Goal: Task Accomplishment & Management: Manage account settings

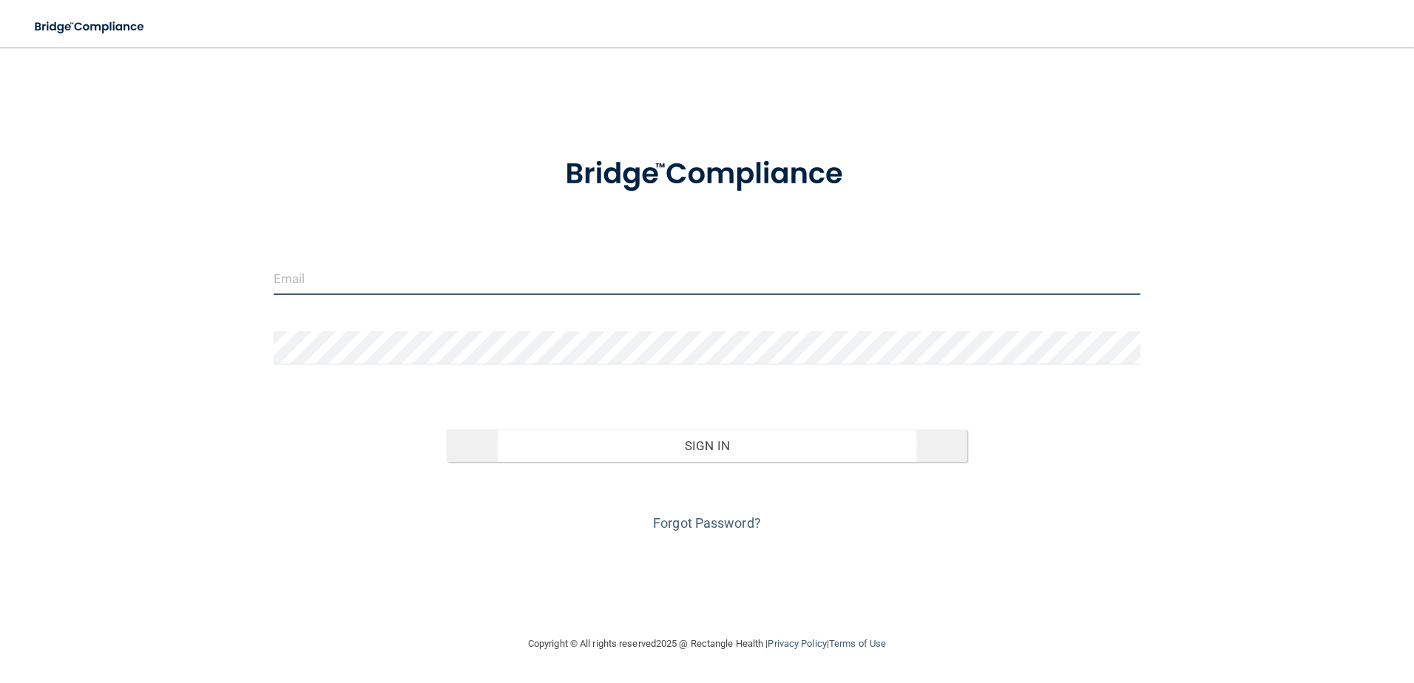
type input "[EMAIL_ADDRESS][DOMAIN_NAME]"
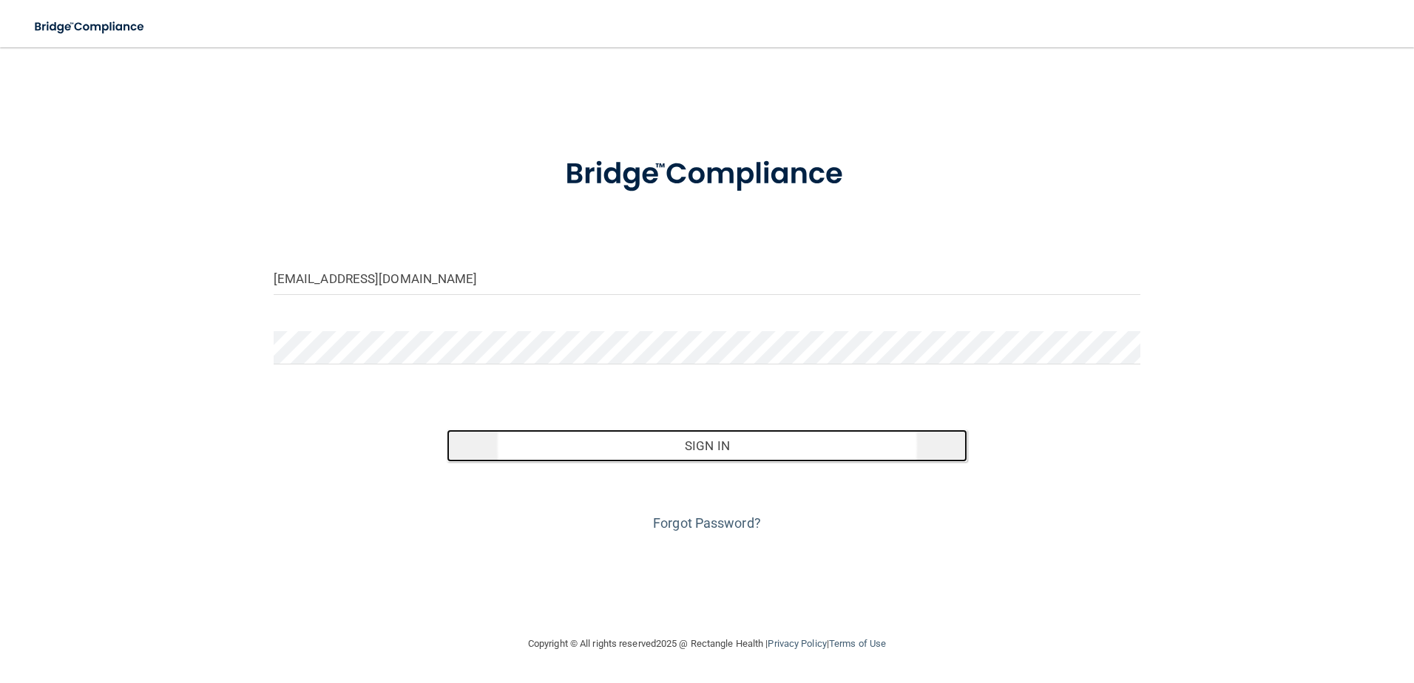
click at [717, 451] on button "Sign In" at bounding box center [707, 446] width 520 height 33
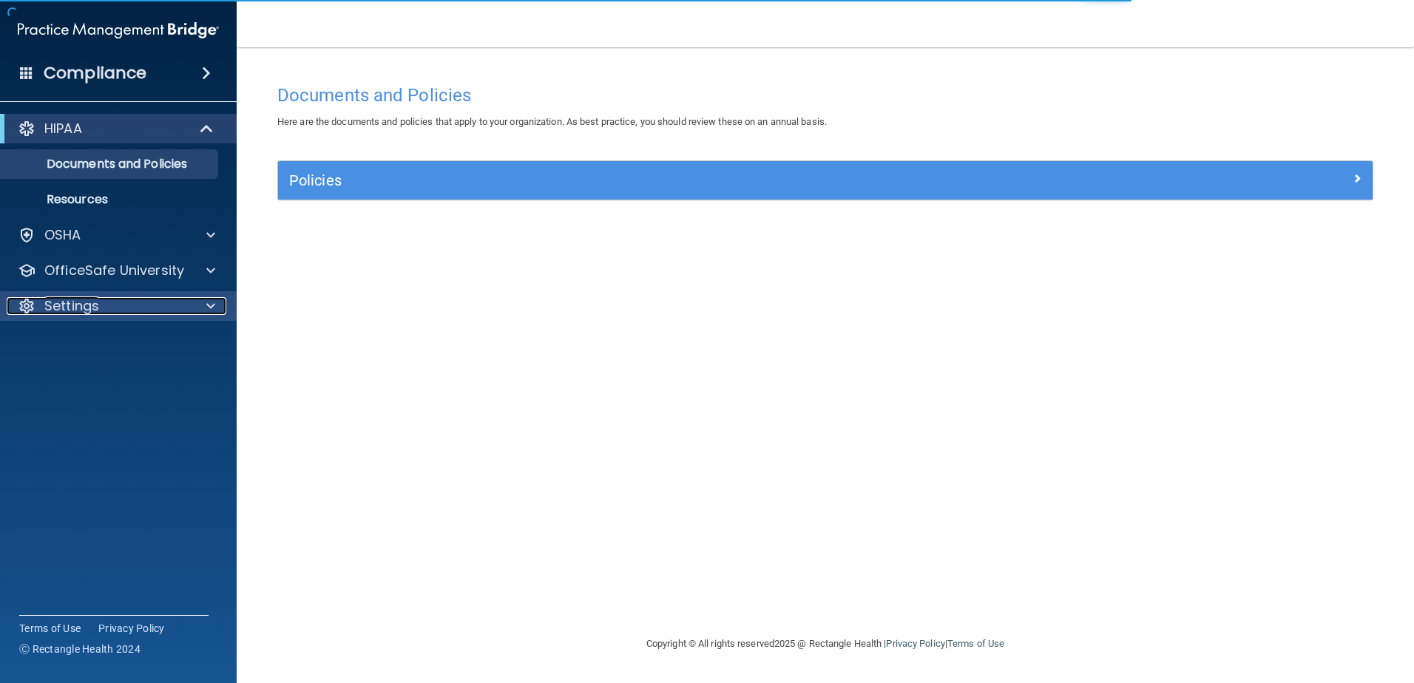
click at [59, 299] on p "Settings" at bounding box center [71, 306] width 55 height 18
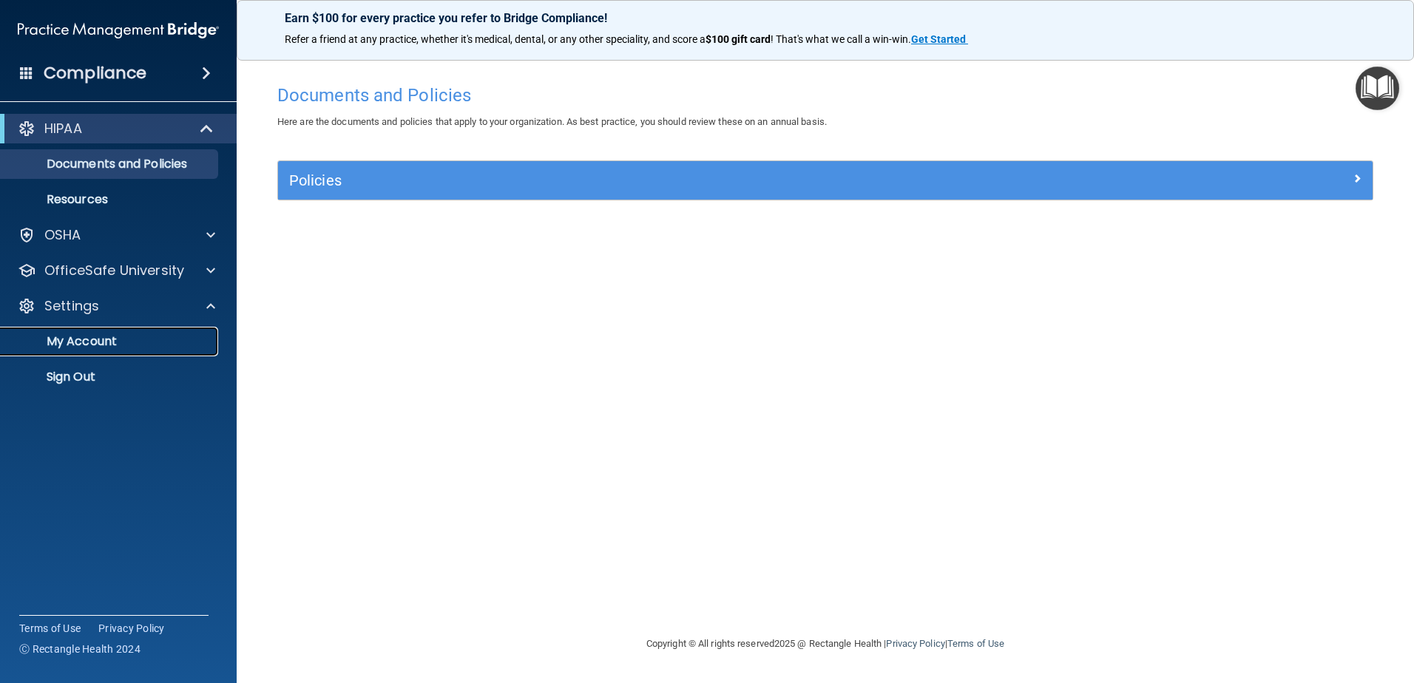
click at [72, 339] on p "My Account" at bounding box center [111, 341] width 202 height 15
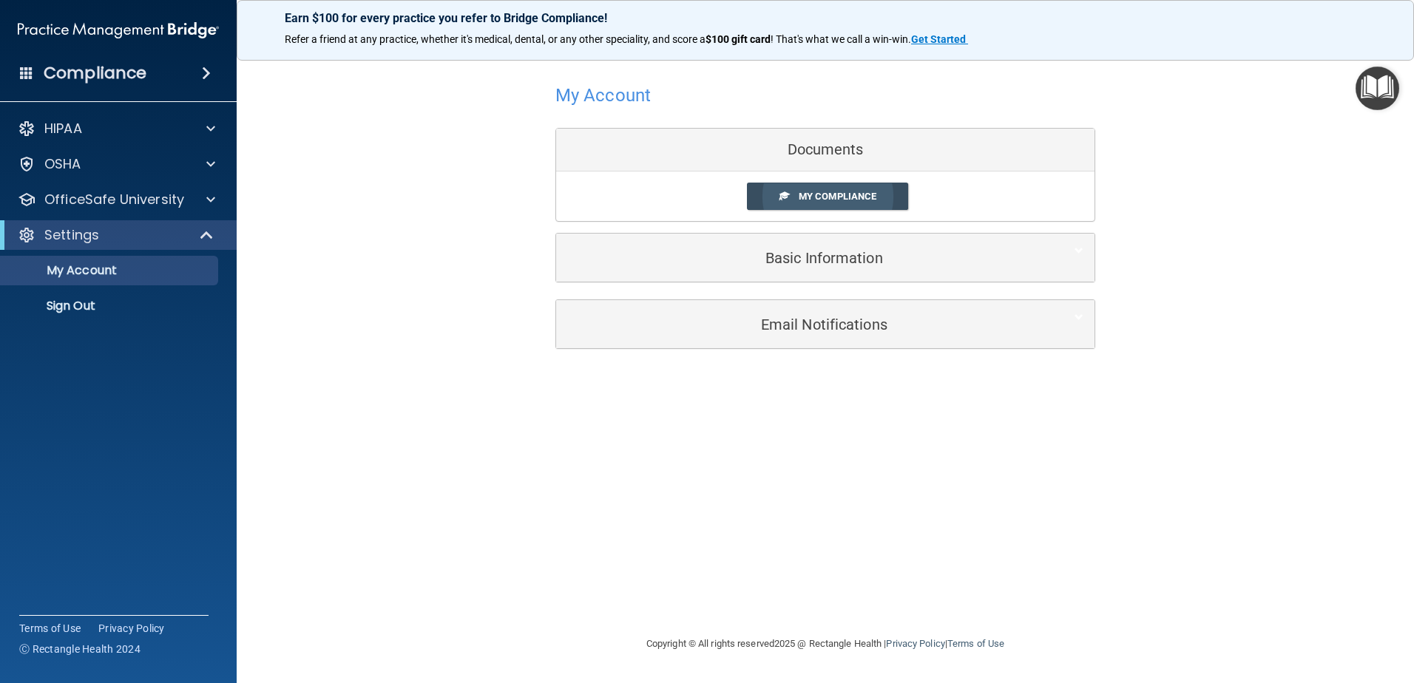
click at [840, 194] on span "My Compliance" at bounding box center [837, 196] width 78 height 11
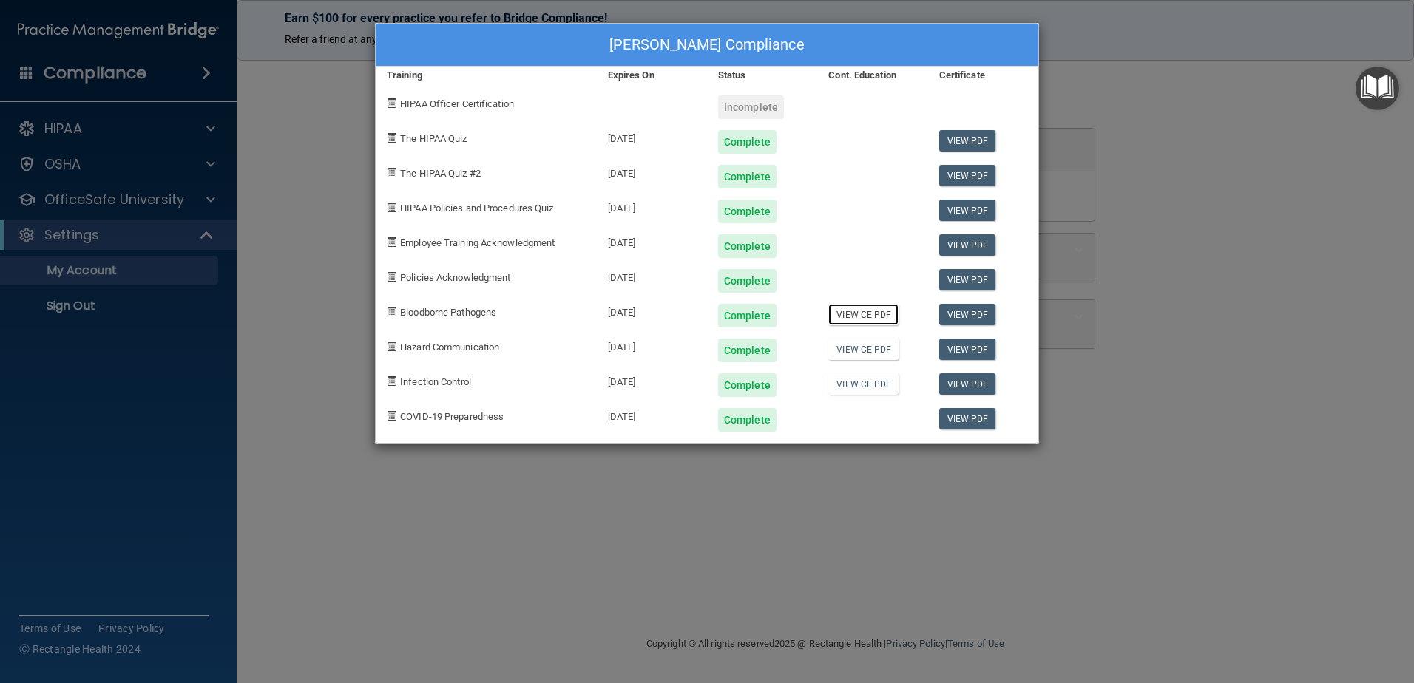
click at [866, 318] on link "View CE PDF" at bounding box center [863, 314] width 70 height 21
click at [863, 351] on link "View CE PDF" at bounding box center [863, 349] width 70 height 21
click at [858, 388] on link "View CE PDF" at bounding box center [863, 383] width 70 height 21
click at [1222, 265] on div "[PERSON_NAME] Compliance Training Expires On Status Cont. Education Certificate…" at bounding box center [707, 341] width 1414 height 683
